Goal: Check status: Check status

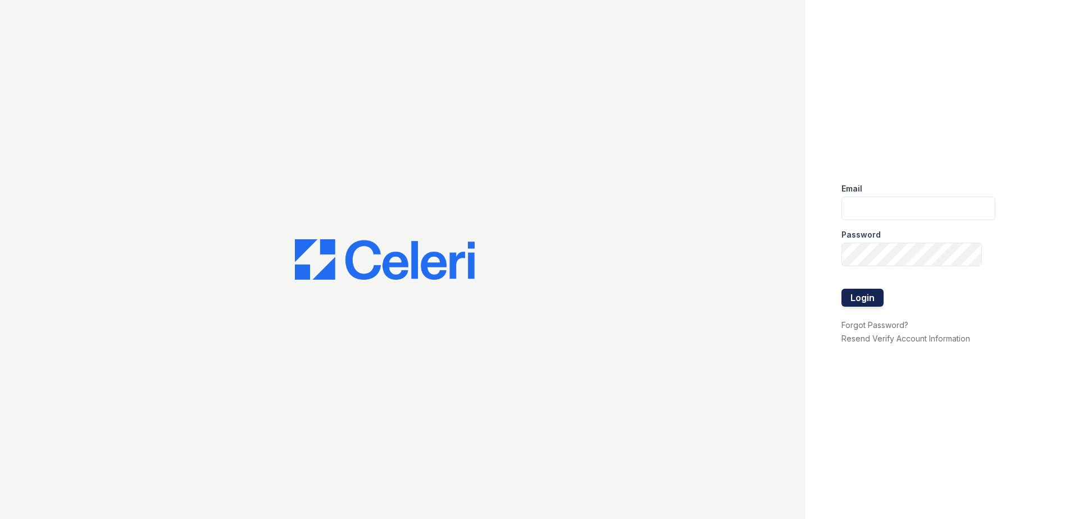
type input "Jgrayson@trinity-pm.com"
click at [856, 300] on button "Login" at bounding box center [863, 298] width 42 height 18
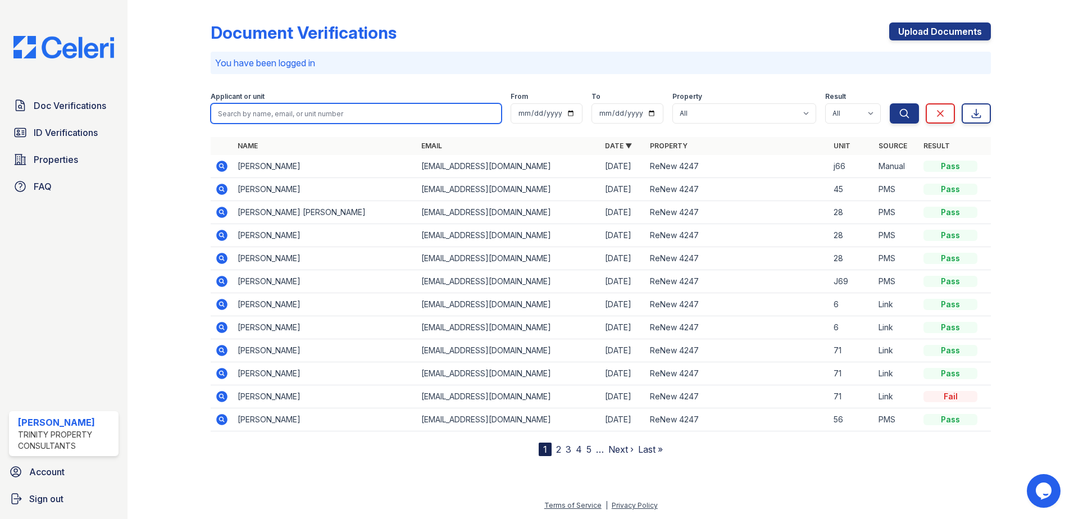
drag, startPoint x: 324, startPoint y: 112, endPoint x: 338, endPoint y: 108, distance: 14.6
click at [323, 112] on input "search" at bounding box center [356, 113] width 291 height 20
type input "[PERSON_NAME]"
click at [890, 103] on button "Search" at bounding box center [904, 113] width 29 height 20
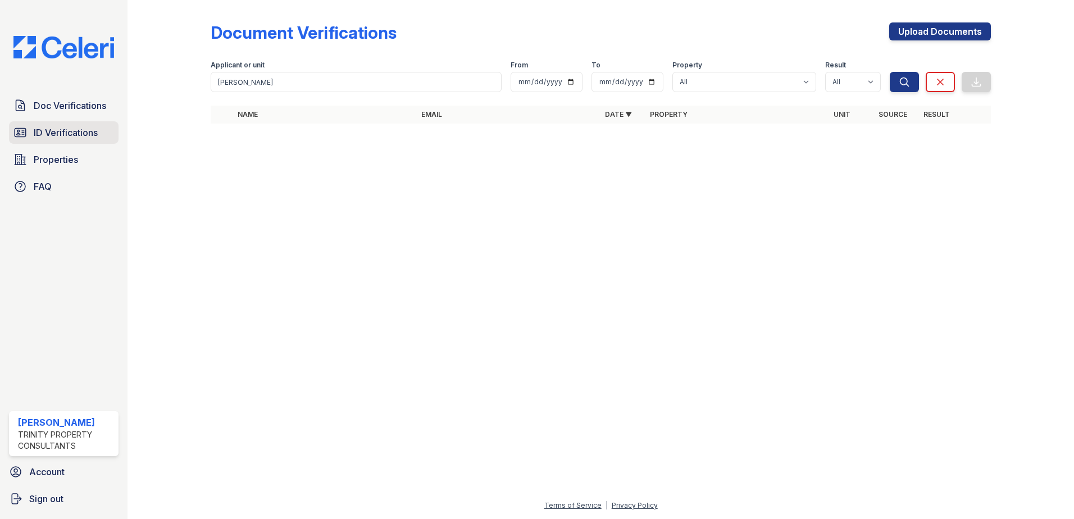
click at [61, 134] on span "ID Verifications" at bounding box center [66, 132] width 64 height 13
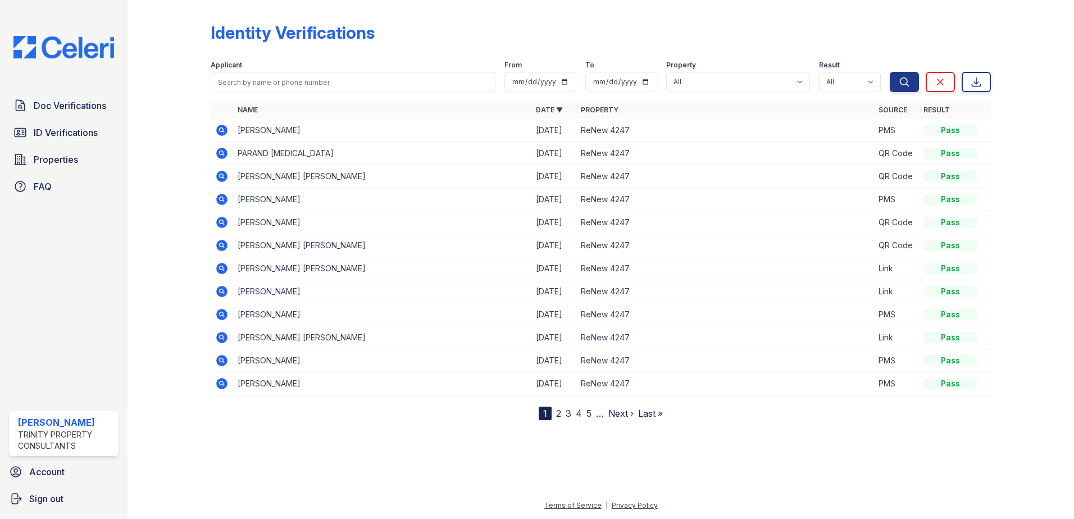
click at [221, 126] on icon at bounding box center [221, 130] width 11 height 11
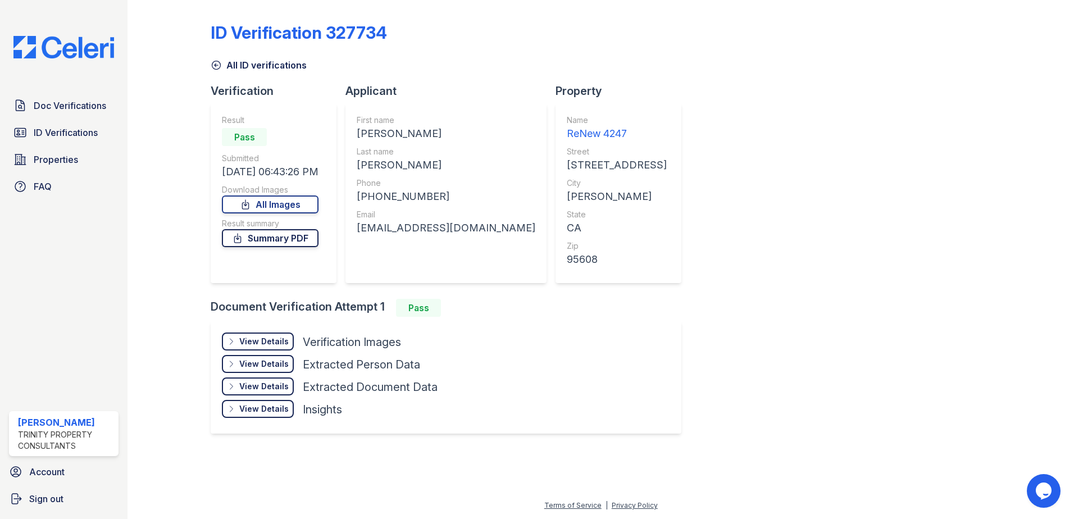
click at [267, 238] on link "Summary PDF" at bounding box center [270, 238] width 97 height 18
click at [294, 205] on link "All Images" at bounding box center [270, 205] width 97 height 18
click at [275, 388] on div "View Details" at bounding box center [263, 386] width 49 height 11
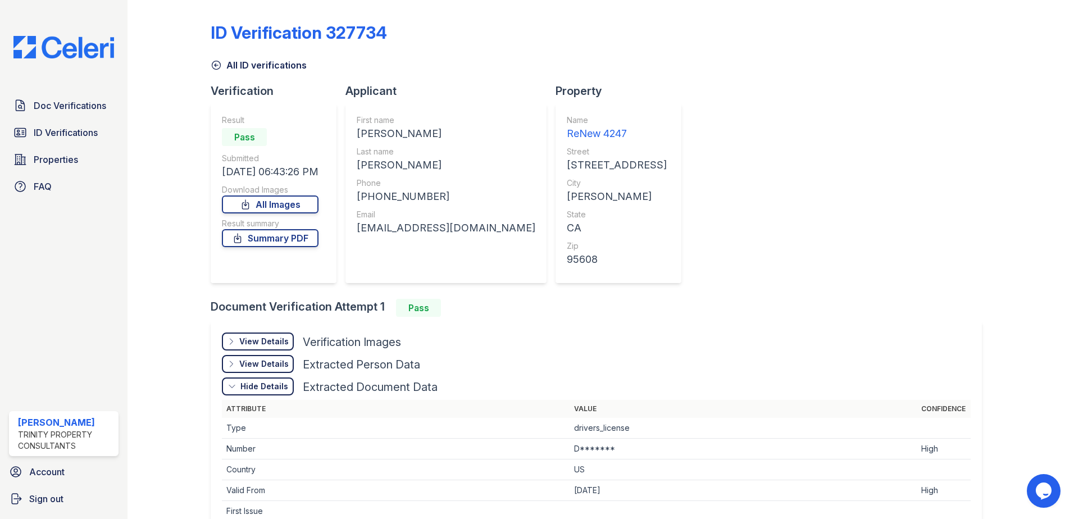
click at [270, 368] on div "View Details" at bounding box center [263, 364] width 49 height 11
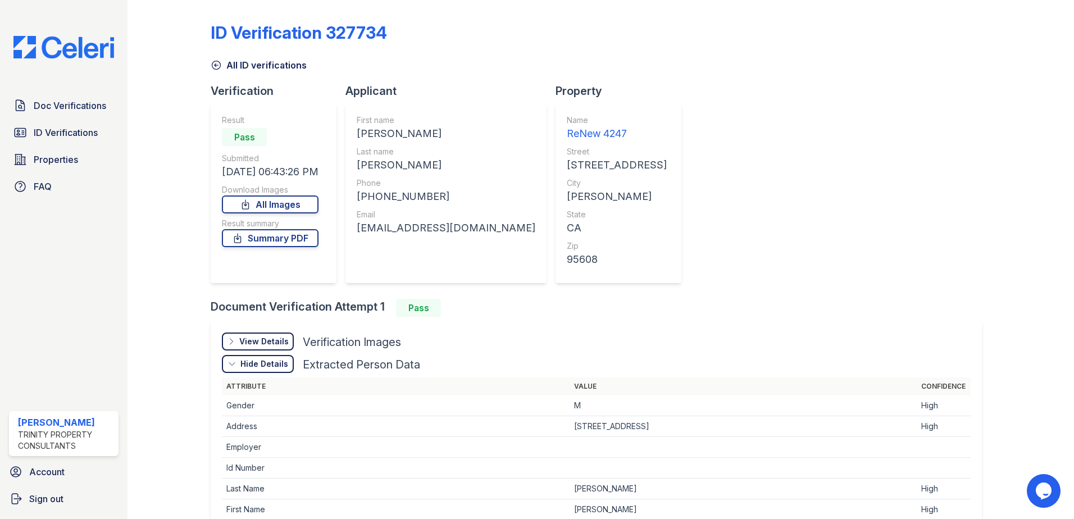
click at [275, 340] on div "View Details" at bounding box center [263, 341] width 49 height 11
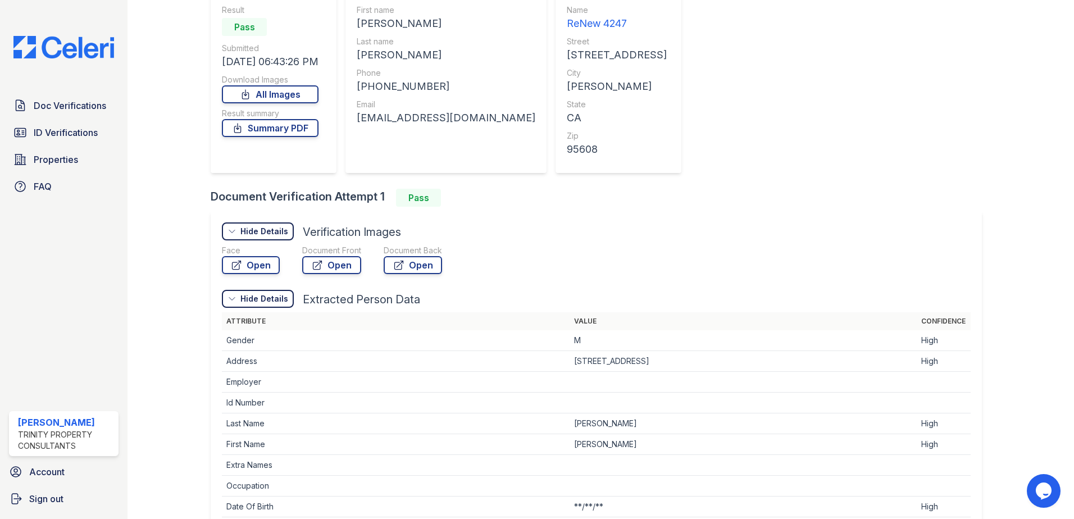
scroll to position [112, 0]
click at [329, 263] on link "Open" at bounding box center [331, 263] width 59 height 18
click at [316, 262] on icon at bounding box center [317, 262] width 11 height 11
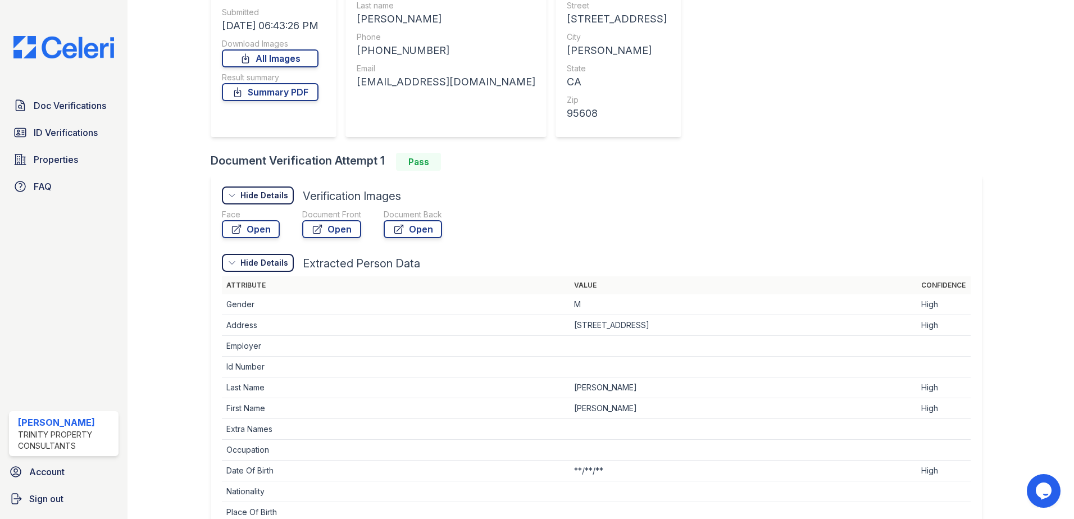
scroll to position [169, 0]
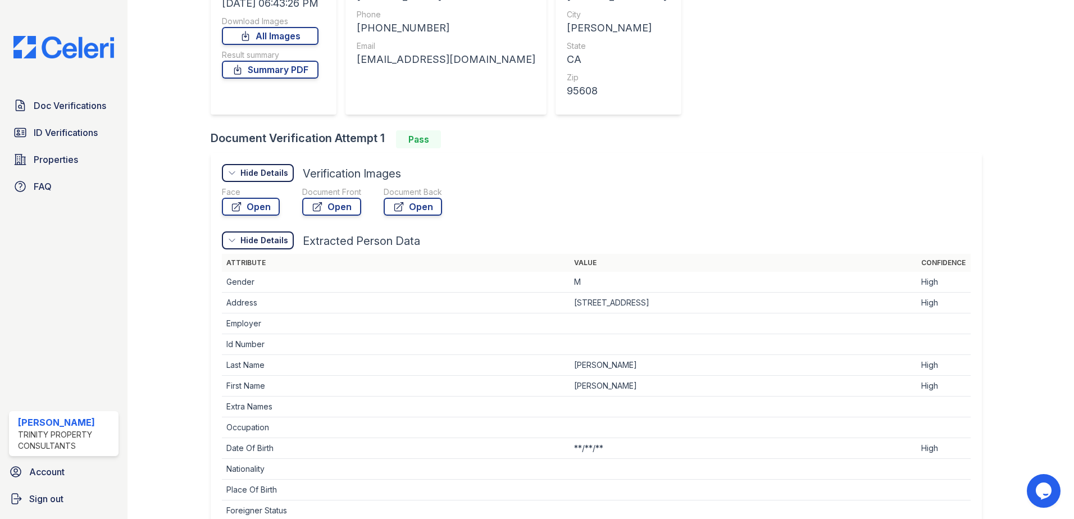
drag, startPoint x: 348, startPoint y: 206, endPoint x: 637, endPoint y: 214, distance: 288.9
click at [637, 214] on div "Face Open Document Front Open Document Back Open" at bounding box center [596, 204] width 749 height 34
click at [255, 205] on link "Open" at bounding box center [251, 207] width 58 height 18
click at [329, 205] on link "Open" at bounding box center [331, 207] width 59 height 18
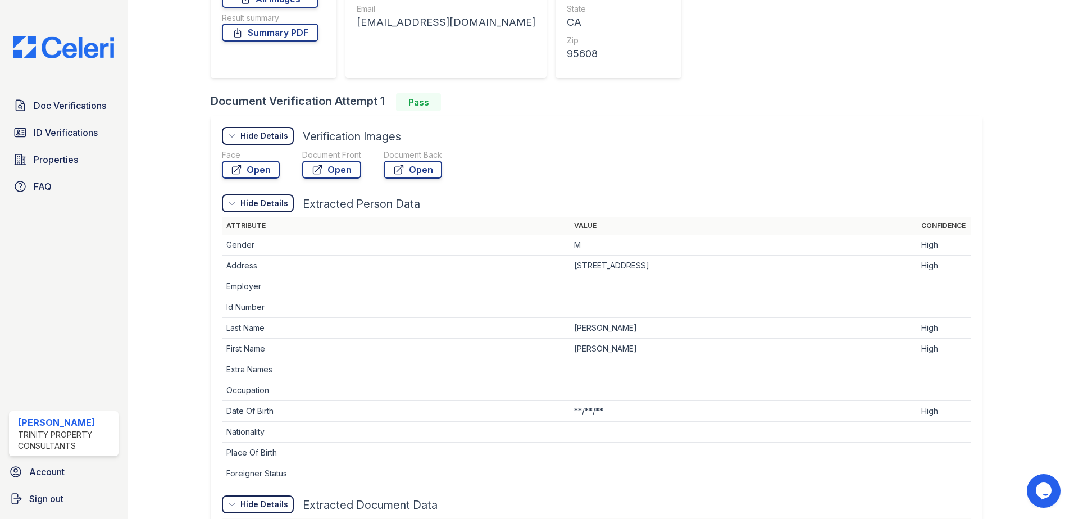
scroll to position [112, 0]
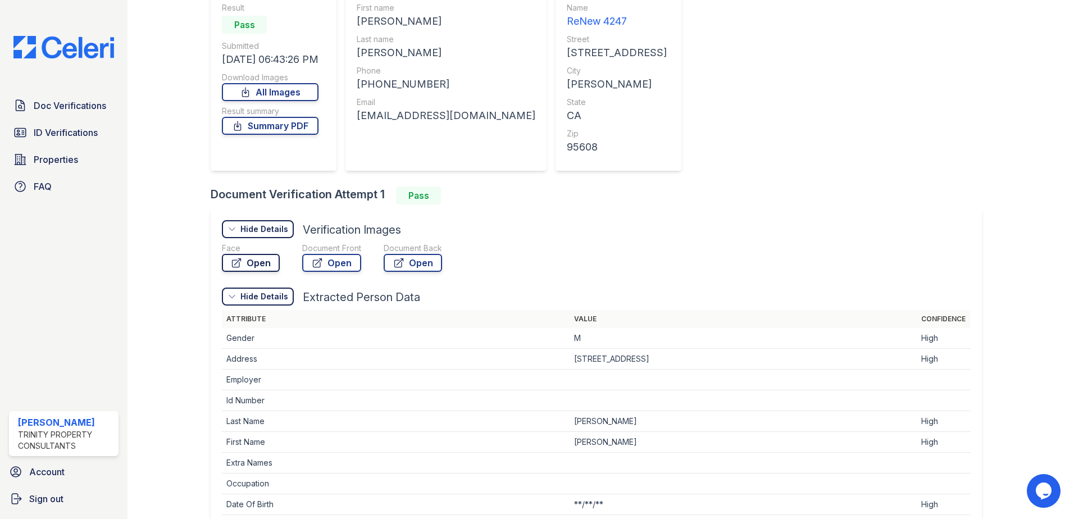
click at [246, 266] on link "Open" at bounding box center [251, 263] width 58 height 18
click at [413, 257] on link "Open" at bounding box center [413, 263] width 58 height 18
click at [341, 255] on link "Open" at bounding box center [331, 263] width 59 height 18
